Goal: Information Seeking & Learning: Check status

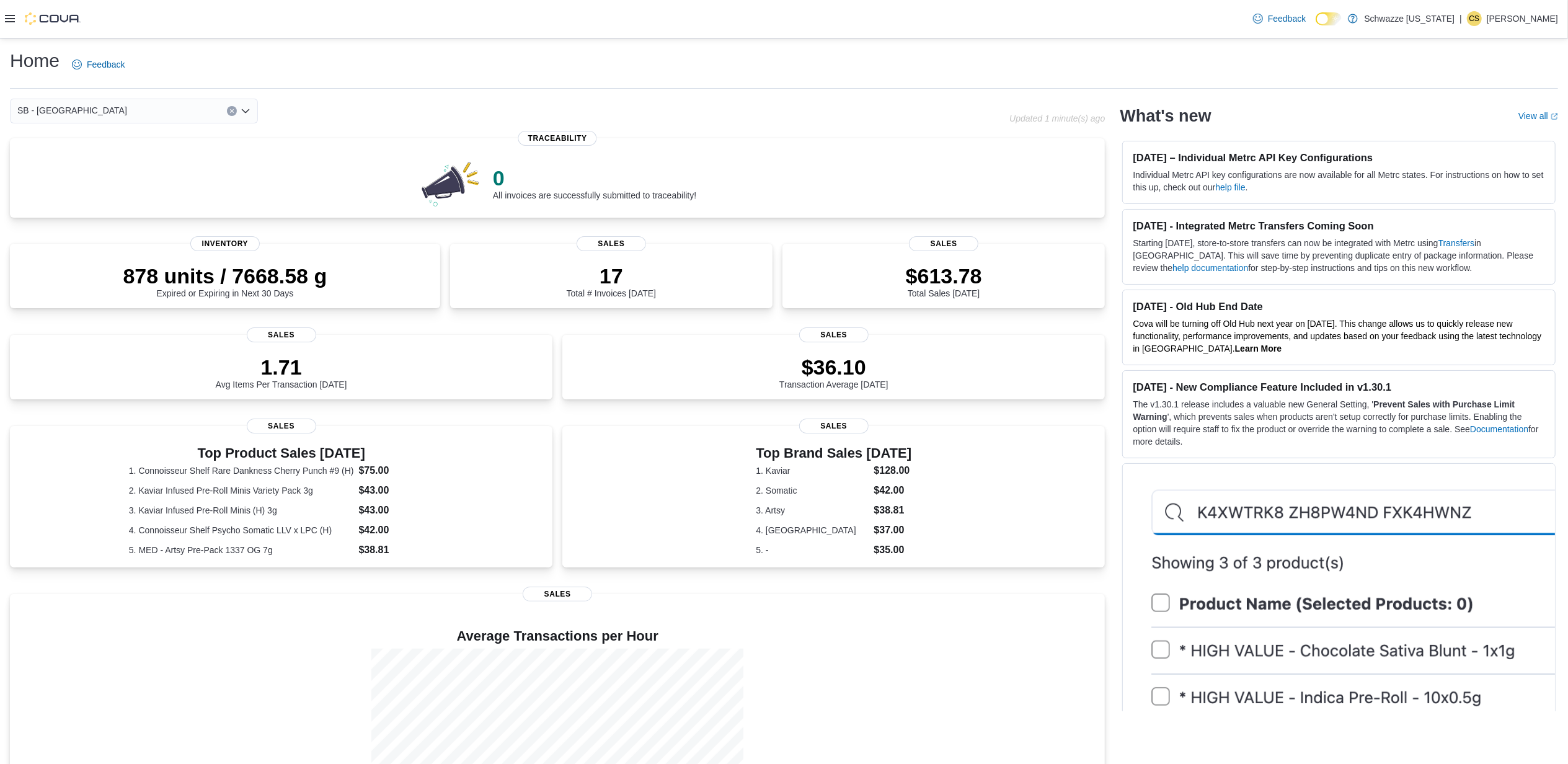
click at [11, 21] on icon at bounding box center [10, 18] width 10 height 8
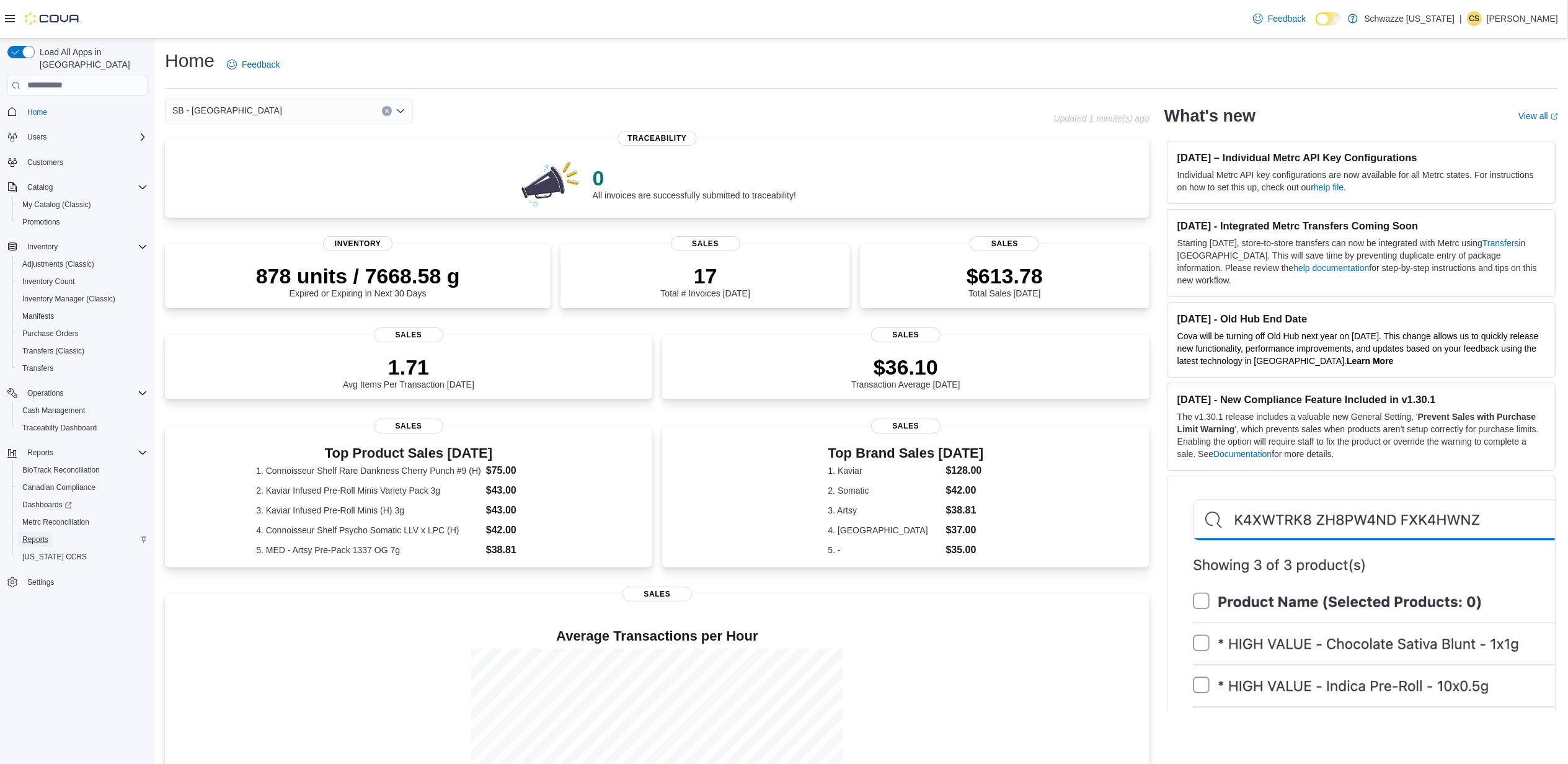
click at [47, 535] on span "Reports" at bounding box center [35, 540] width 26 height 10
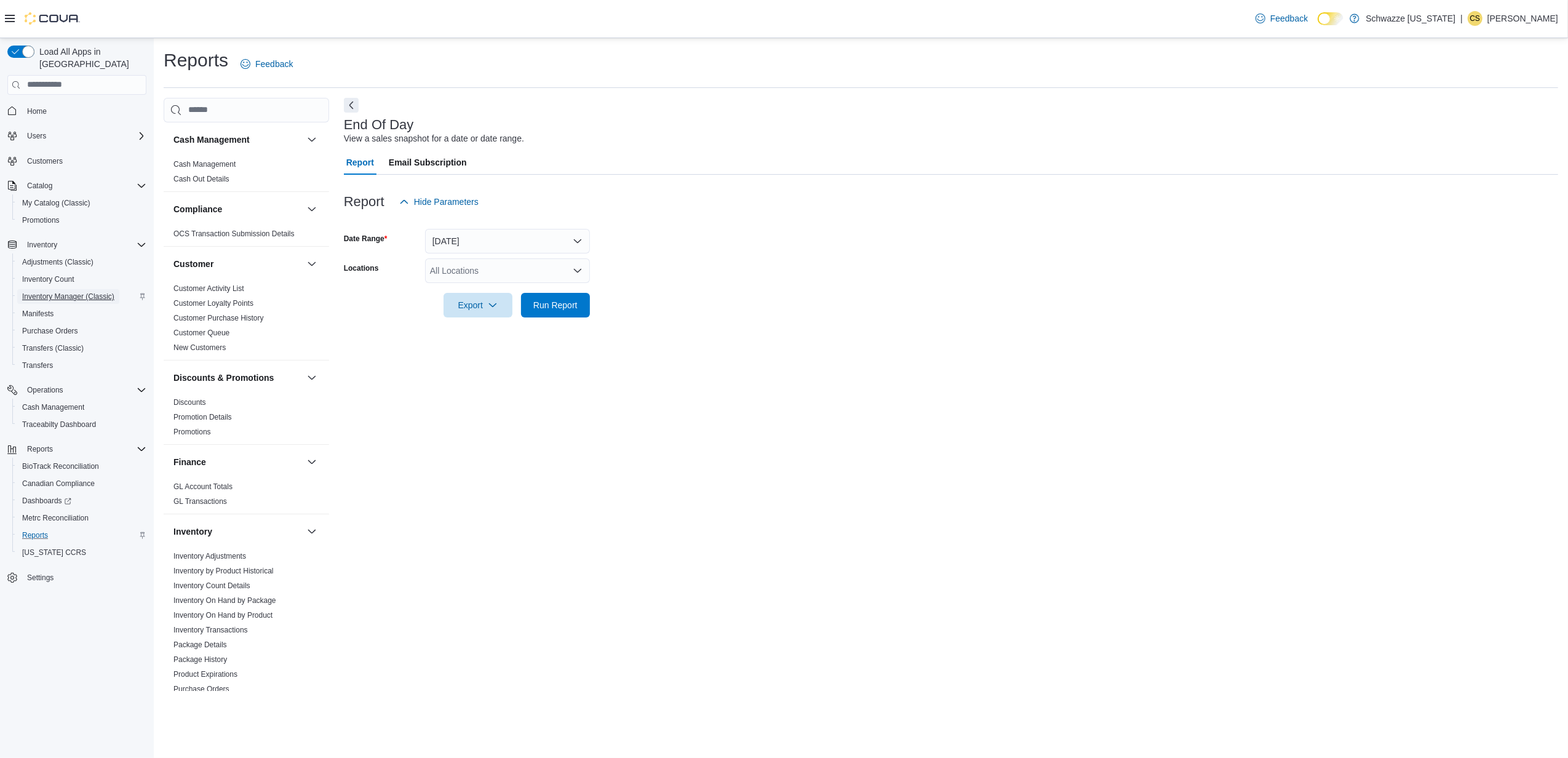
click at [63, 292] on span "Inventory Manager (Classic)" at bounding box center [68, 297] width 92 height 10
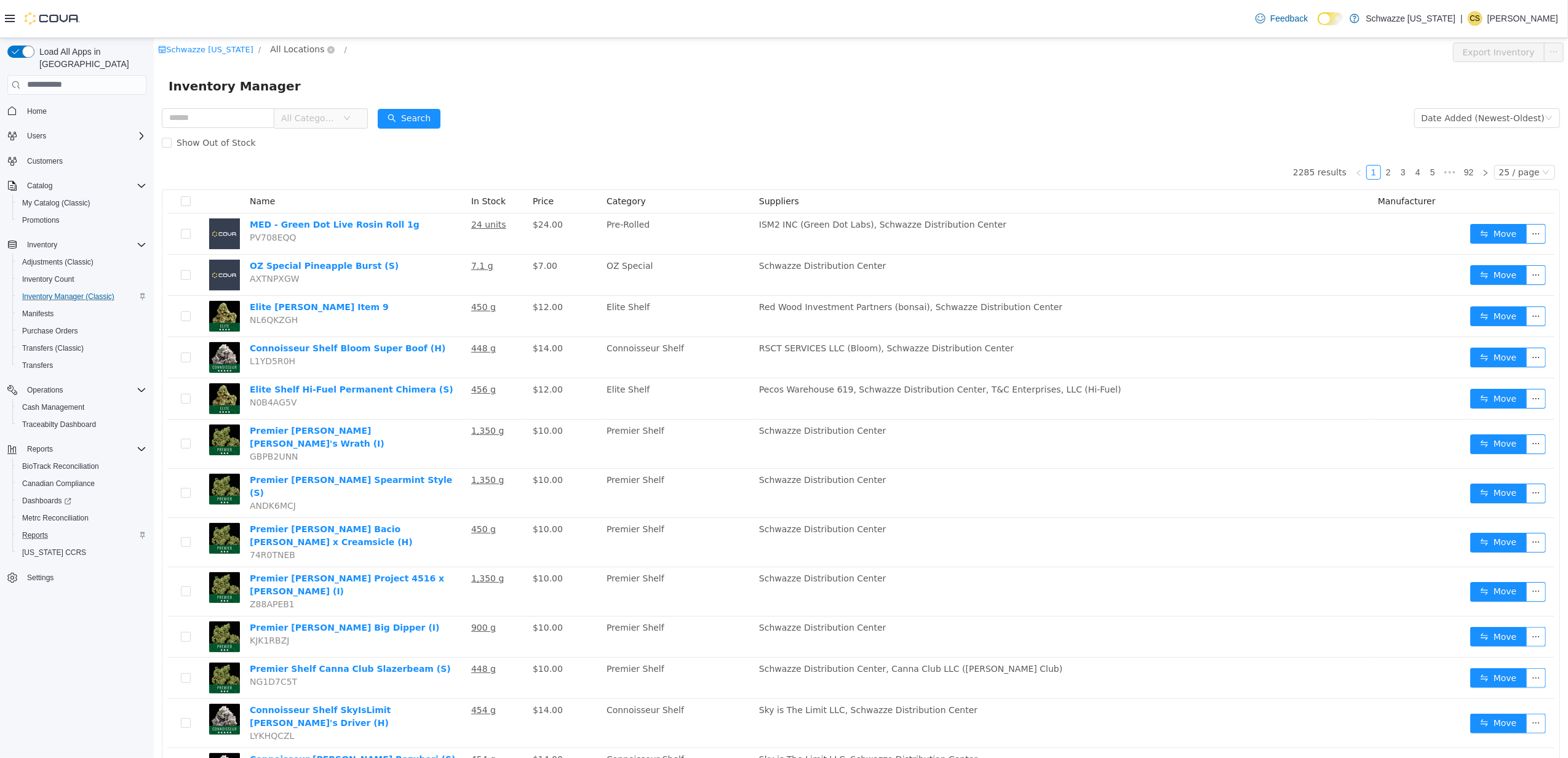
click at [273, 48] on span "All Locations" at bounding box center [297, 48] width 54 height 14
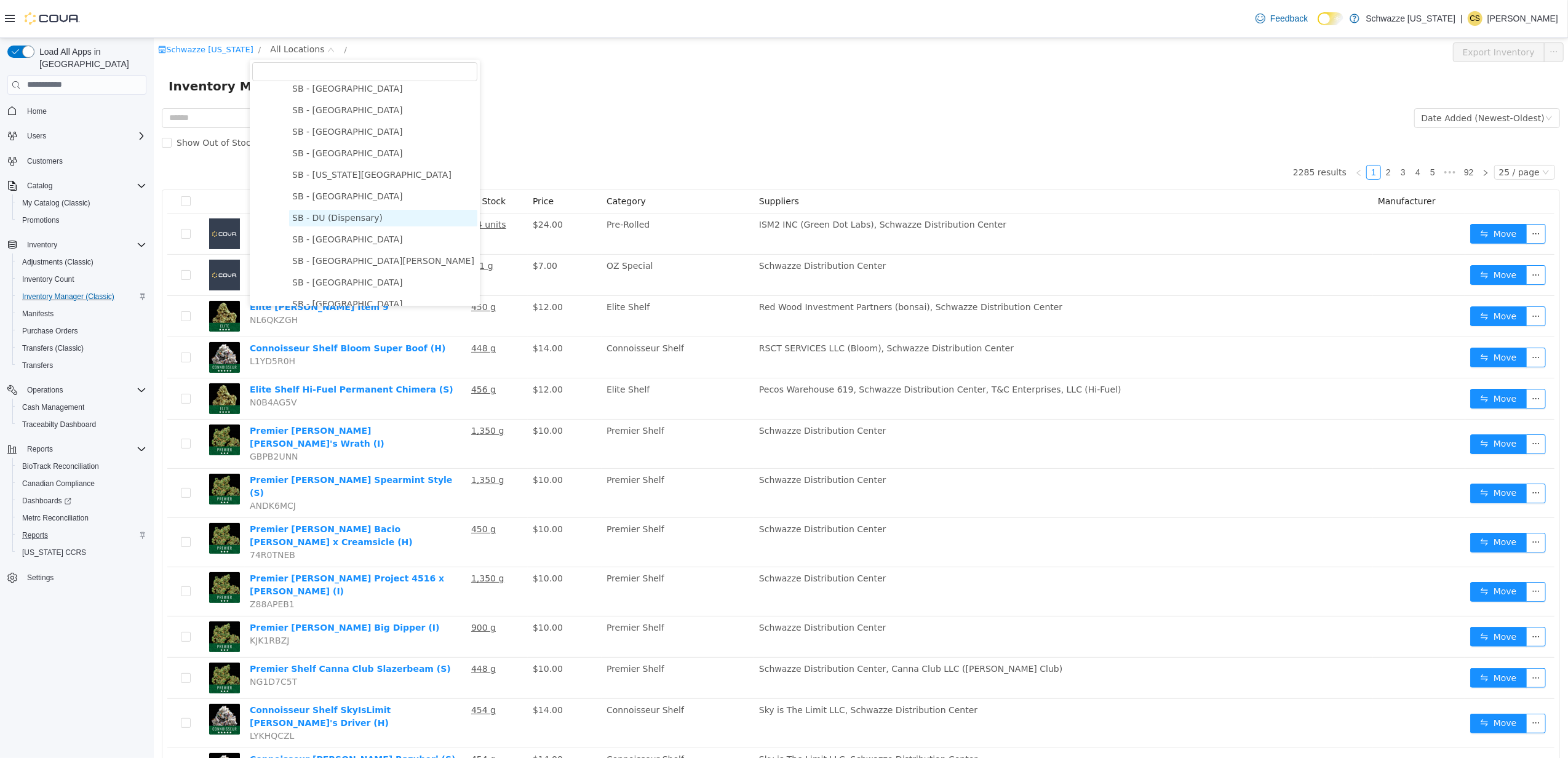
scroll to position [328, 0]
click at [332, 189] on span "SB - [GEOGRAPHIC_DATA]" at bounding box center [382, 197] width 189 height 17
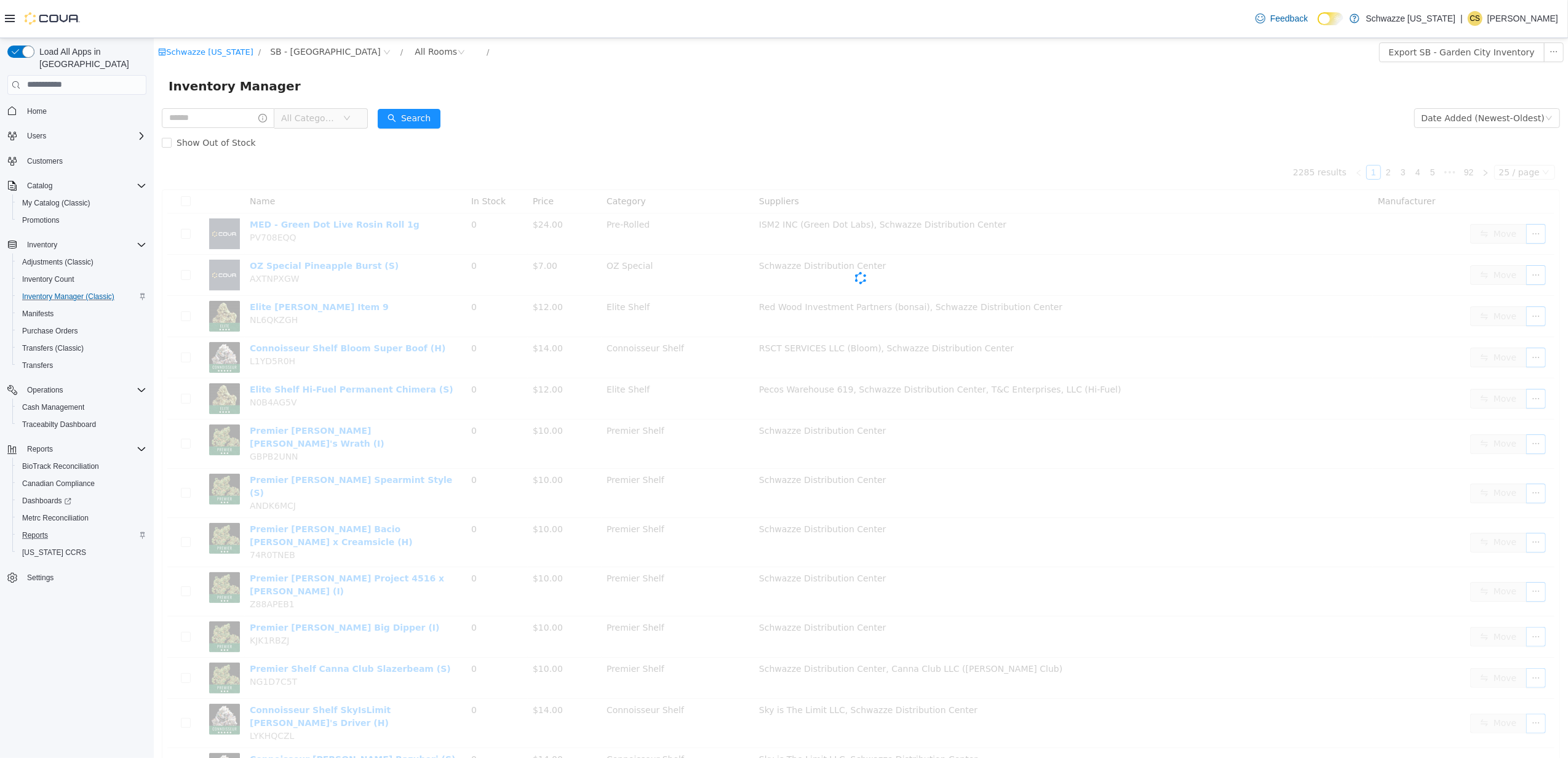
click at [337, 115] on span "All Categories" at bounding box center [309, 118] width 56 height 13
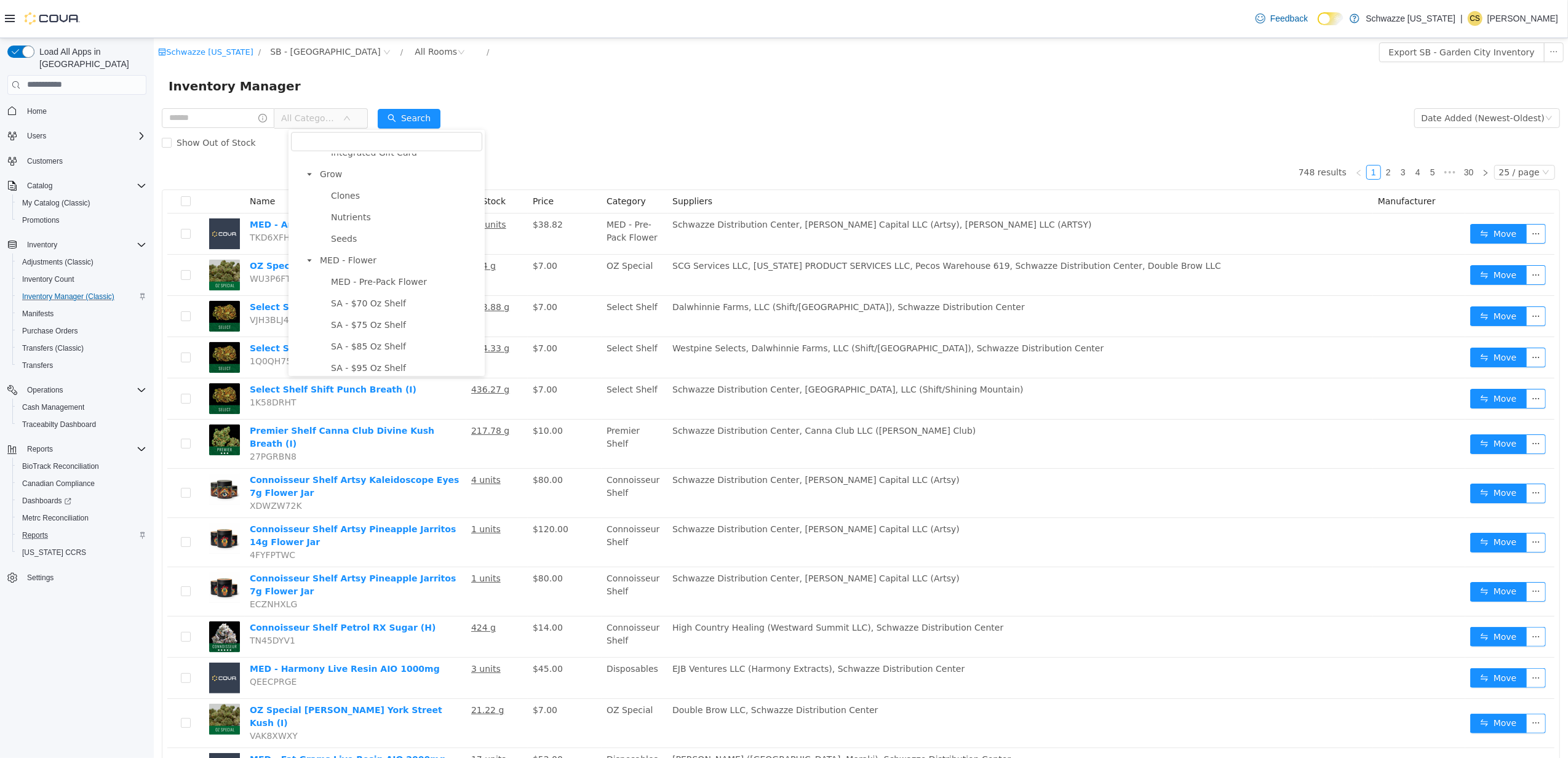
scroll to position [1804, 0]
click at [357, 228] on span "MED - Flower" at bounding box center [347, 233] width 57 height 10
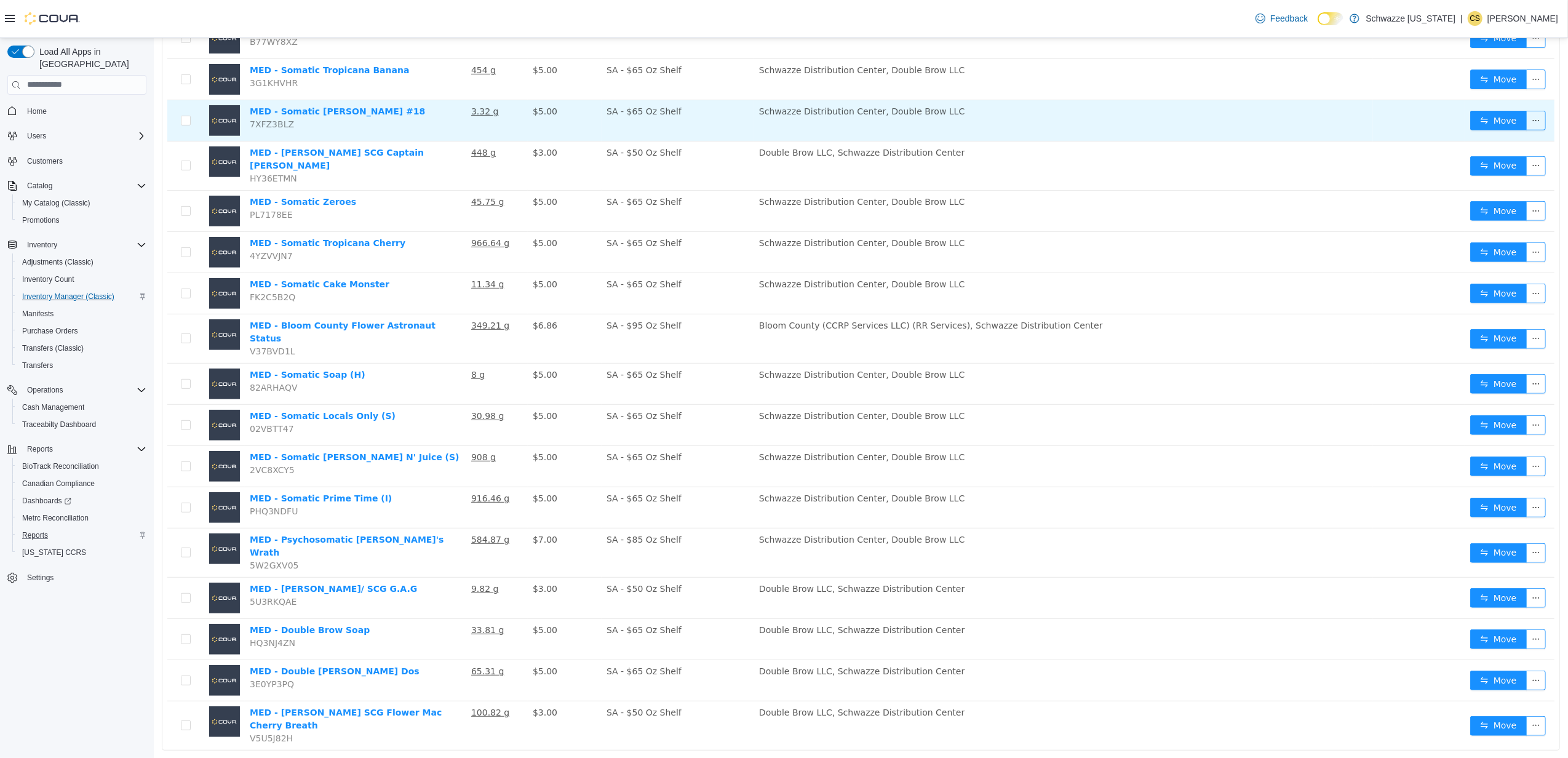
scroll to position [0, 0]
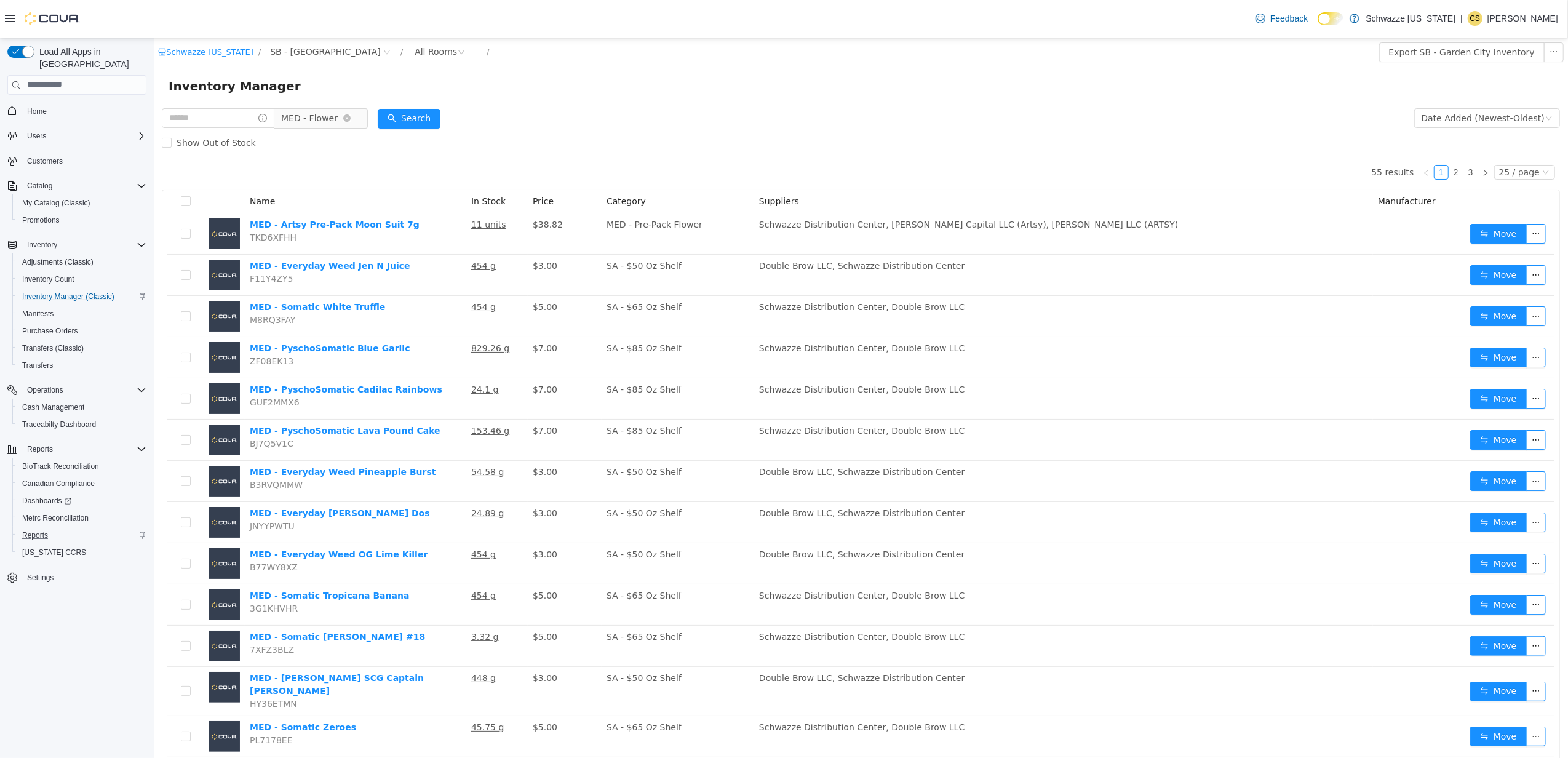
click at [335, 109] on span "MED - Flower" at bounding box center [309, 118] width 57 height 19
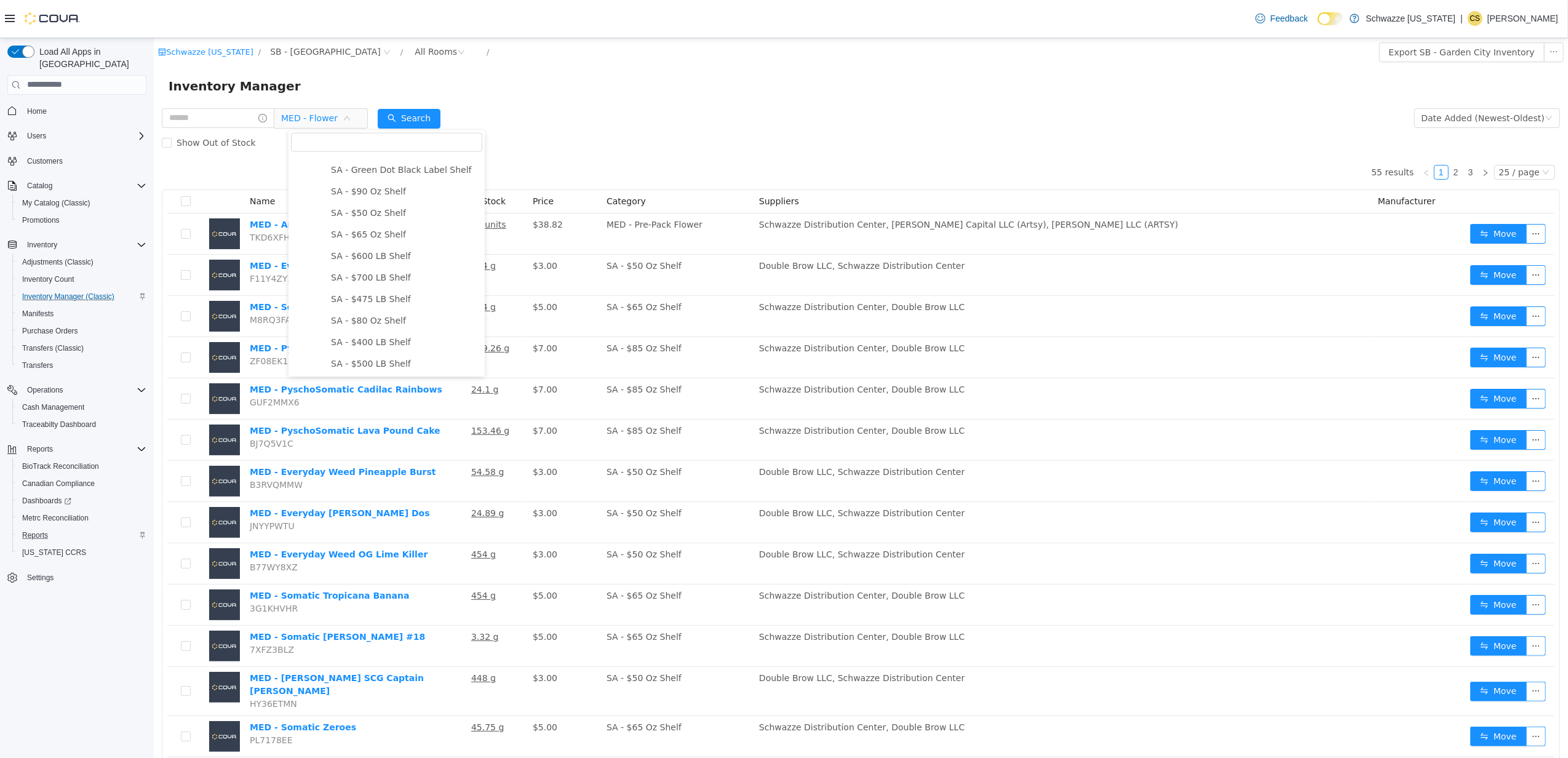
scroll to position [2040, 0]
click at [384, 208] on span "SA - $50 Oz Shelf" at bounding box center [367, 213] width 75 height 10
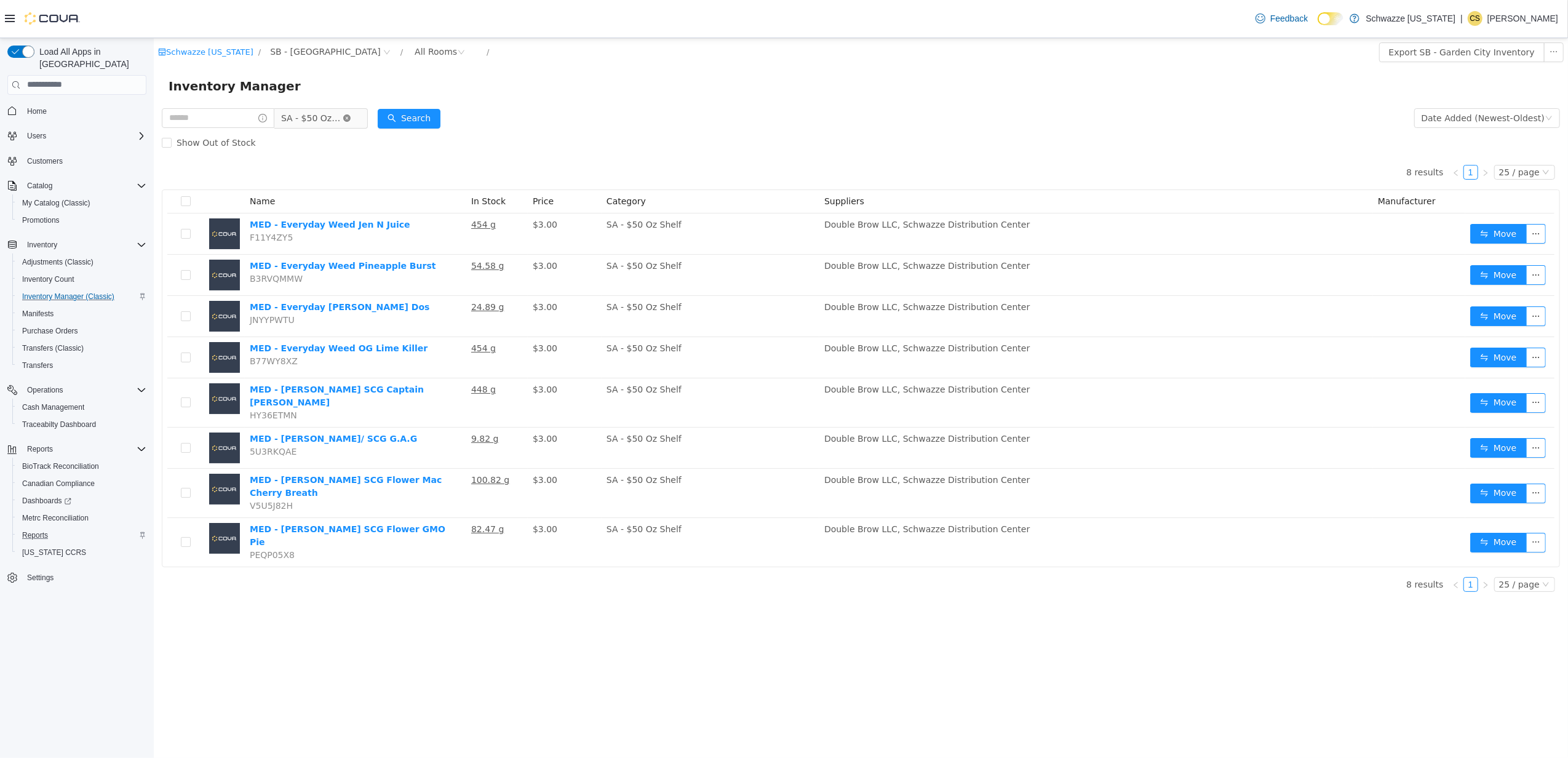
click at [350, 116] on icon "icon: close-circle" at bounding box center [346, 118] width 8 height 8
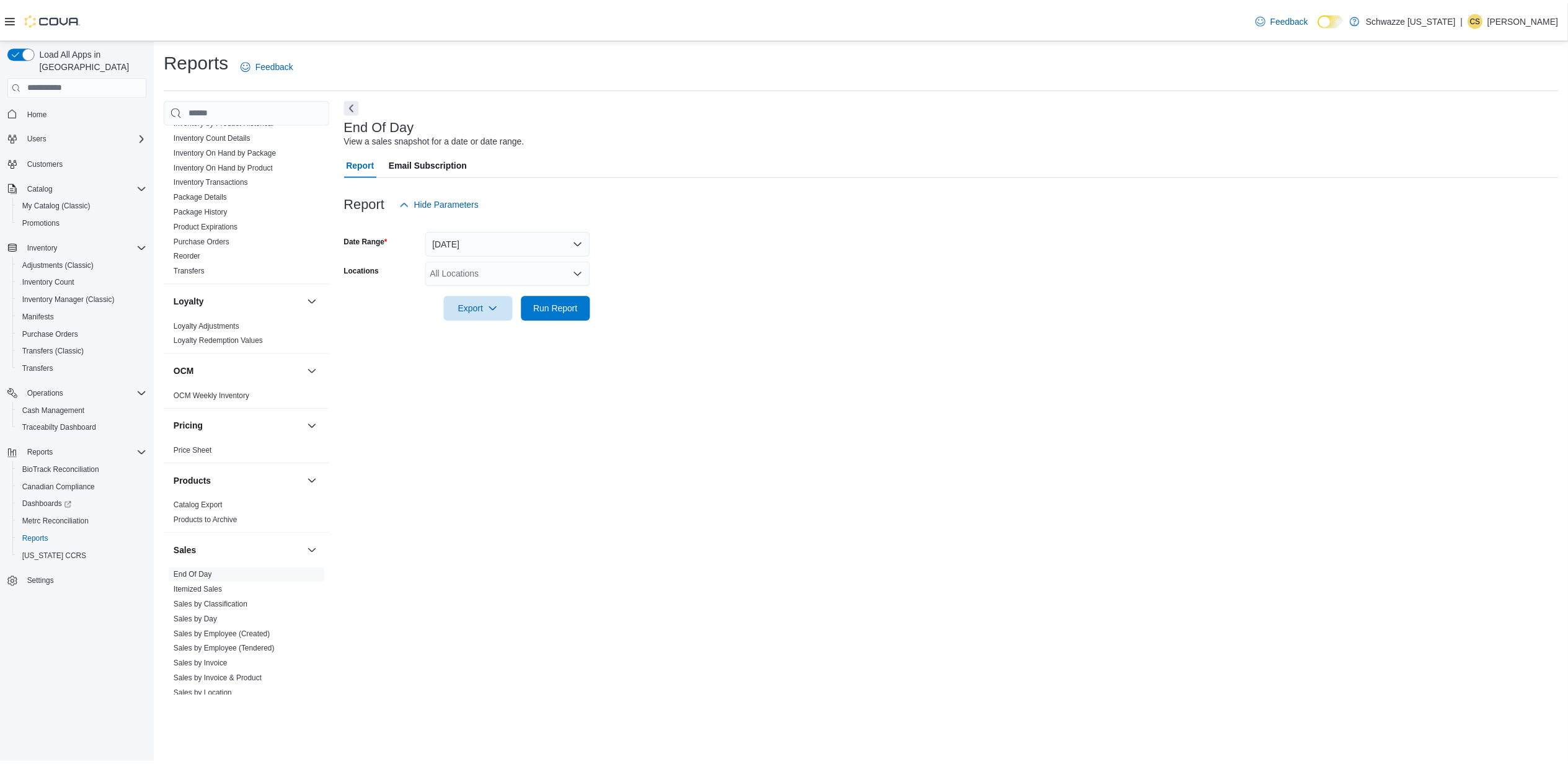
scroll to position [578, 0]
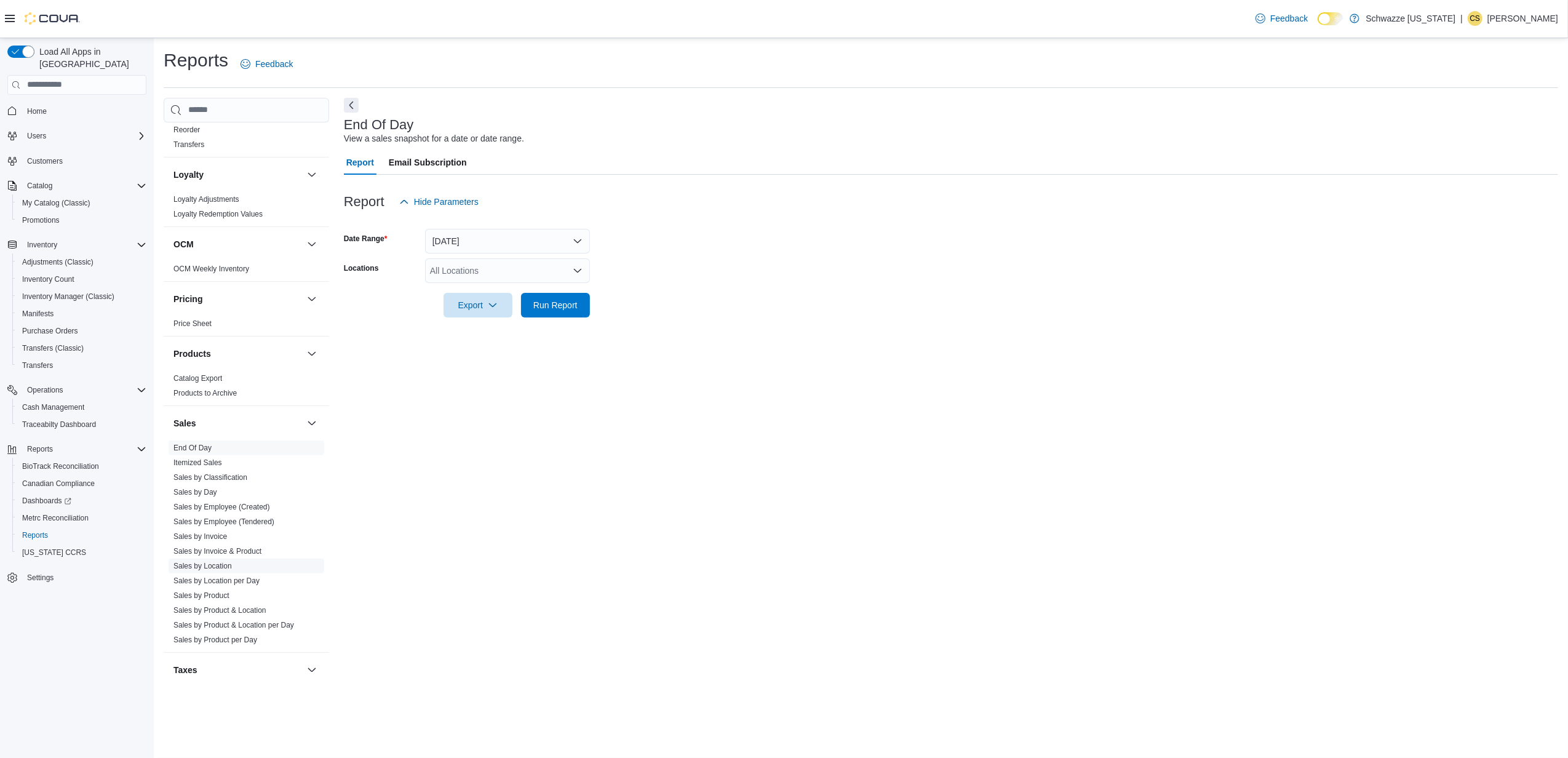
click at [208, 565] on link "Sales by Location" at bounding box center [202, 566] width 58 height 8
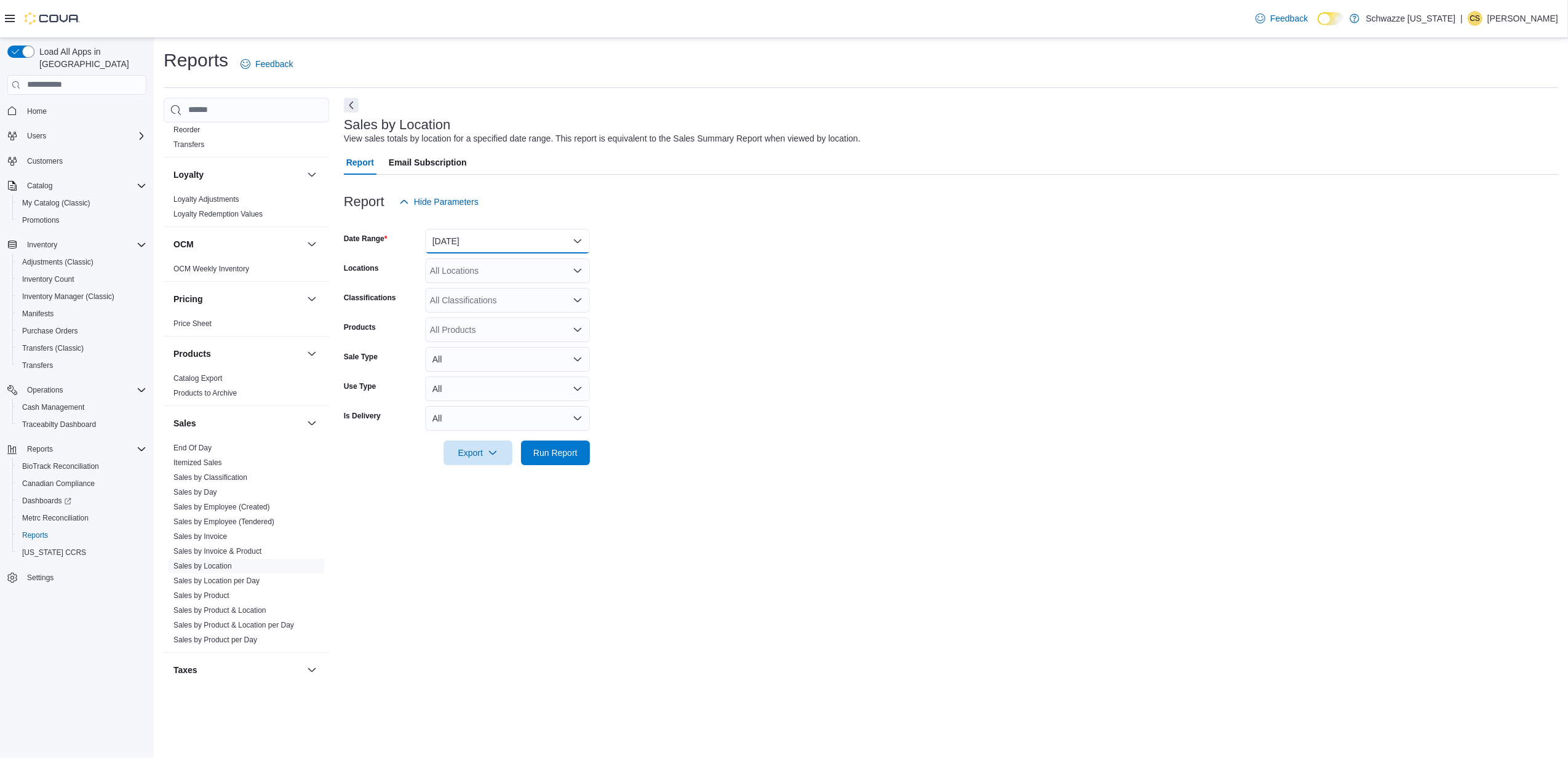
click at [498, 241] on button "[DATE]" at bounding box center [507, 241] width 165 height 25
click at [454, 293] on span "[DATE]" at bounding box center [515, 289] width 140 height 14
click at [554, 453] on span "Run Report" at bounding box center [555, 452] width 44 height 13
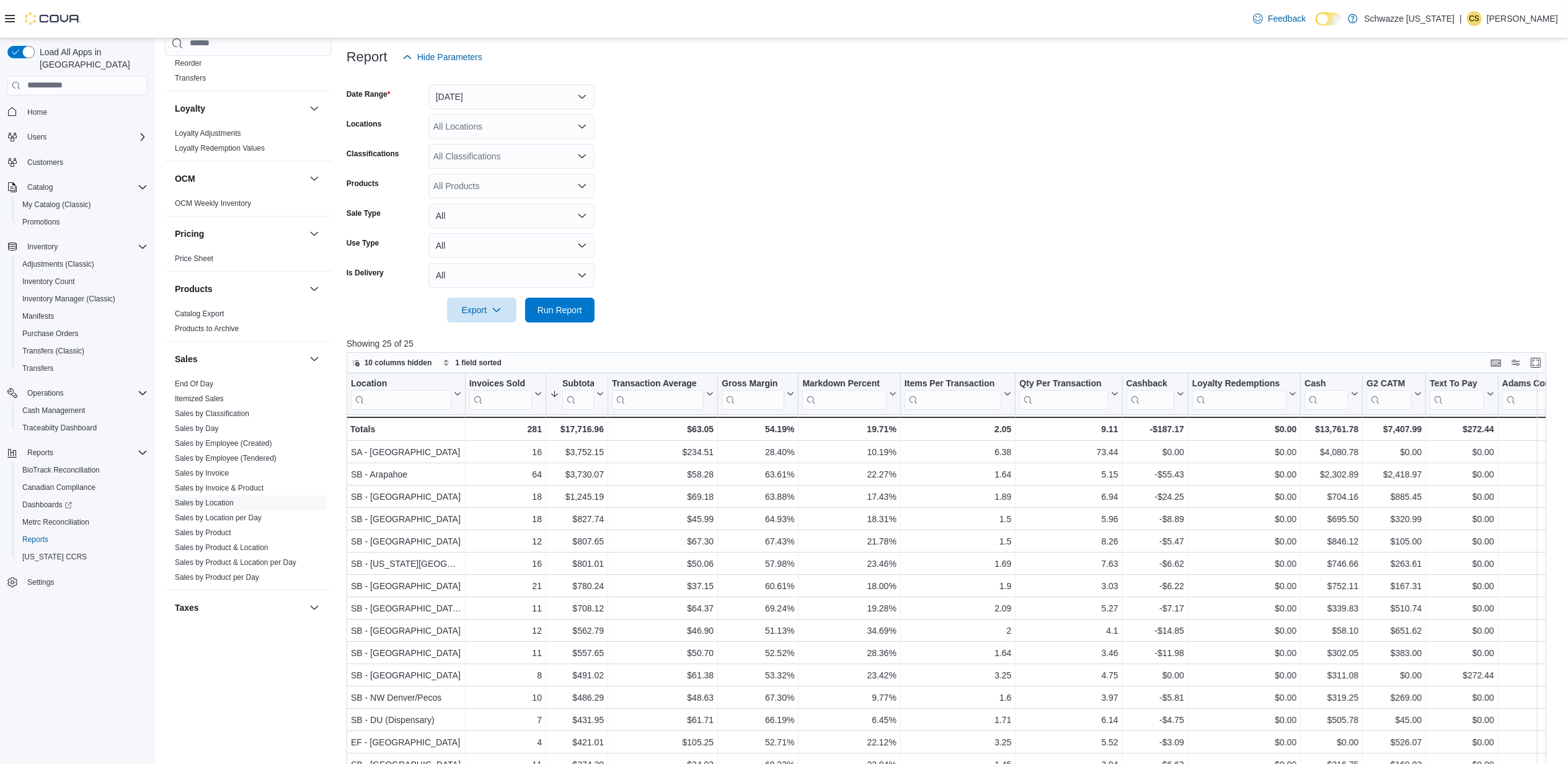
scroll to position [165, 0]
